Goal: Task Accomplishment & Management: Use online tool/utility

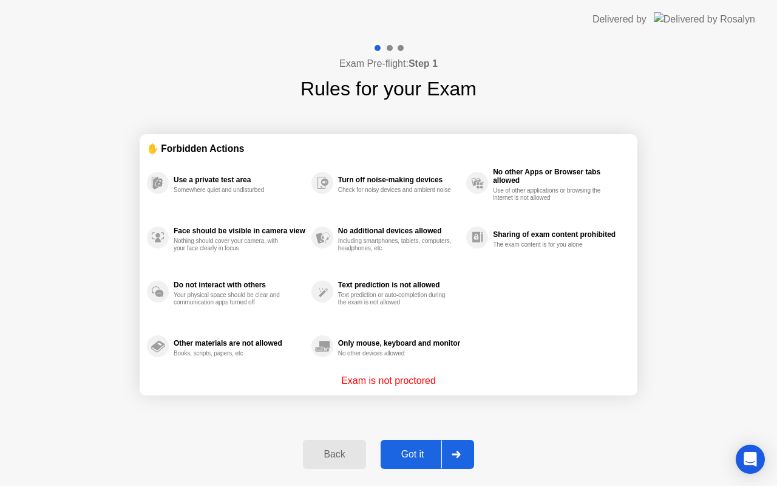
click at [408, 455] on div "Got it" at bounding box center [412, 454] width 57 height 11
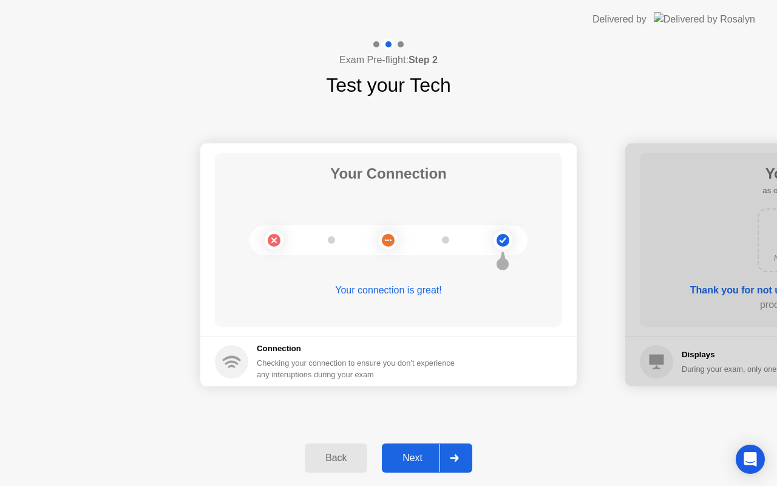
click at [457, 456] on icon at bounding box center [454, 457] width 9 height 7
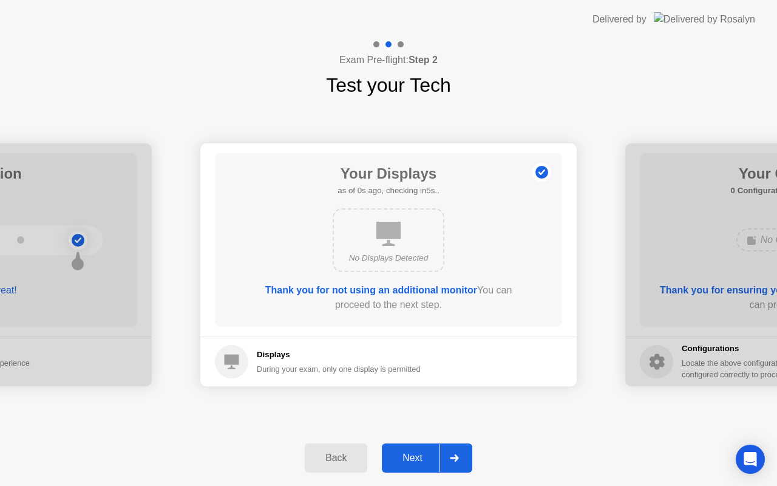
click at [457, 456] on icon at bounding box center [454, 457] width 9 height 7
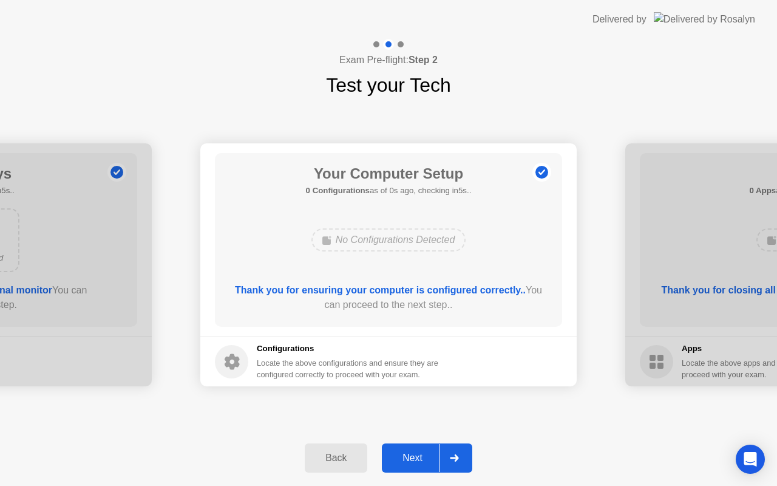
click at [457, 456] on icon at bounding box center [454, 457] width 9 height 7
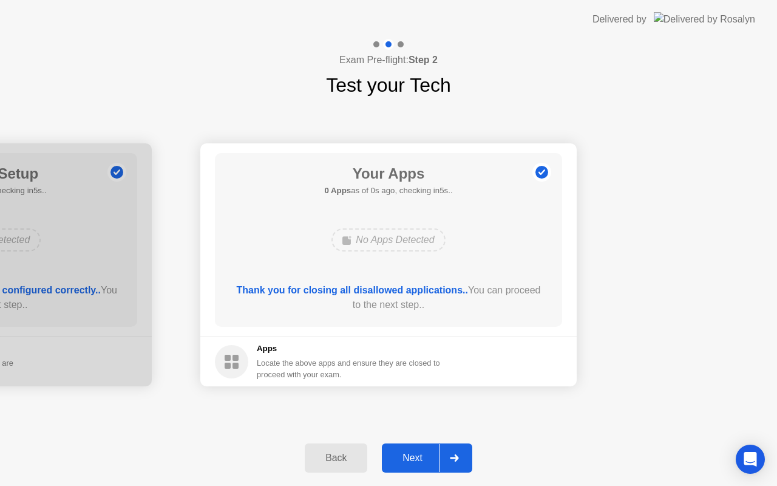
click at [457, 456] on icon at bounding box center [454, 457] width 9 height 7
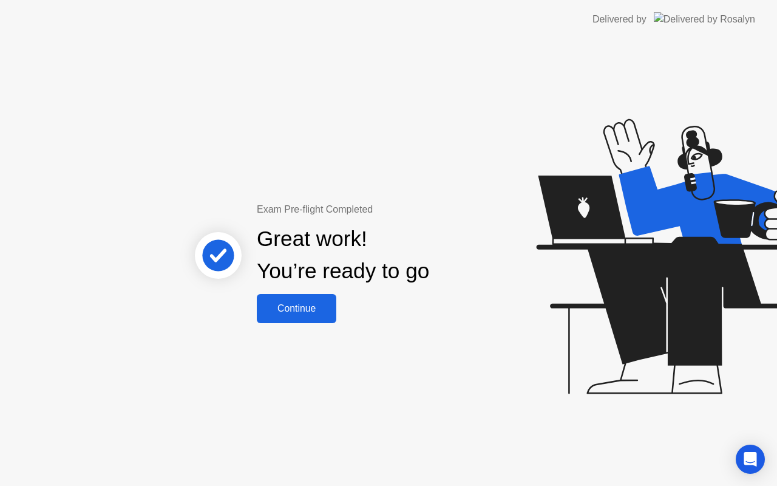
click at [301, 309] on div "Continue" at bounding box center [297, 308] width 72 height 11
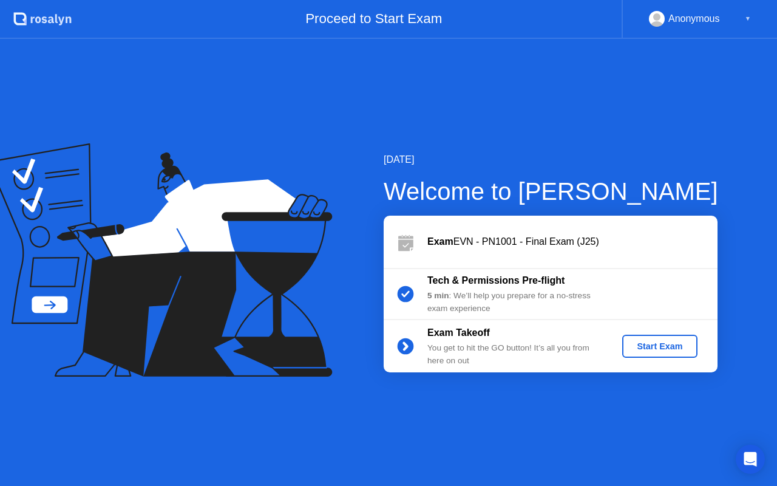
click at [631, 344] on div "Start Exam" at bounding box center [659, 346] width 65 height 10
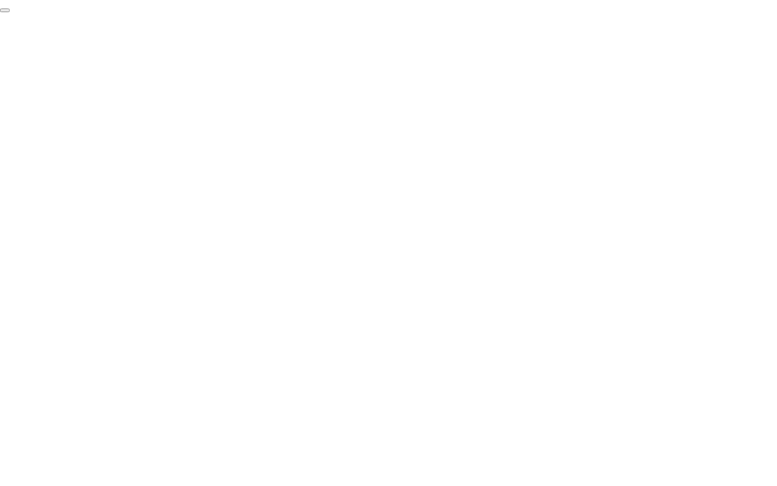
click div "End Proctoring Session"
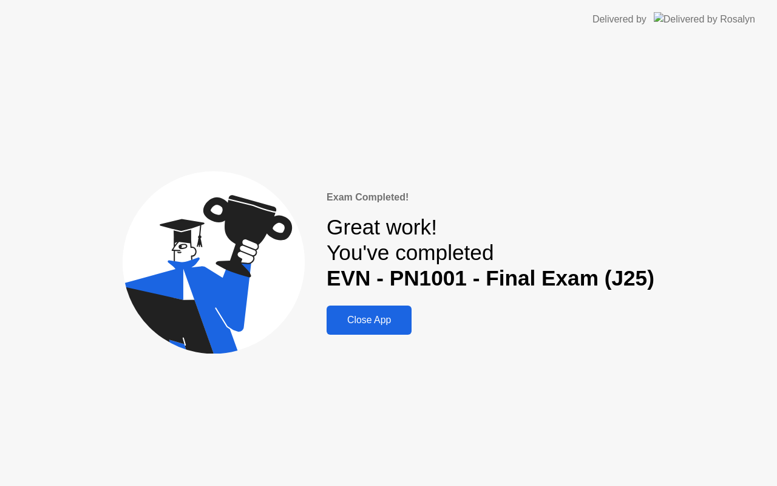
click at [361, 316] on div "Close App" at bounding box center [369, 320] width 78 height 11
